Goal: Navigation & Orientation: Find specific page/section

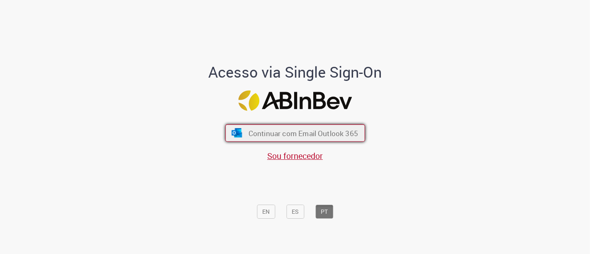
click at [281, 134] on span "Continuar com Email Outlook 365" at bounding box center [302, 133] width 109 height 10
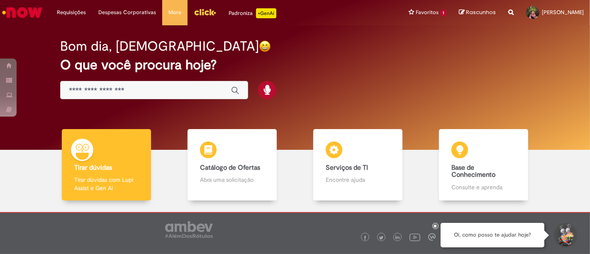
click at [198, 7] on img "Menu Cabeçalho" at bounding box center [205, 12] width 22 height 12
click at [198, 11] on img "Menu Cabeçalho" at bounding box center [205, 12] width 22 height 12
click at [199, 13] on img "Menu Cabeçalho" at bounding box center [205, 12] width 22 height 12
